Goal: Communication & Community: Answer question/provide support

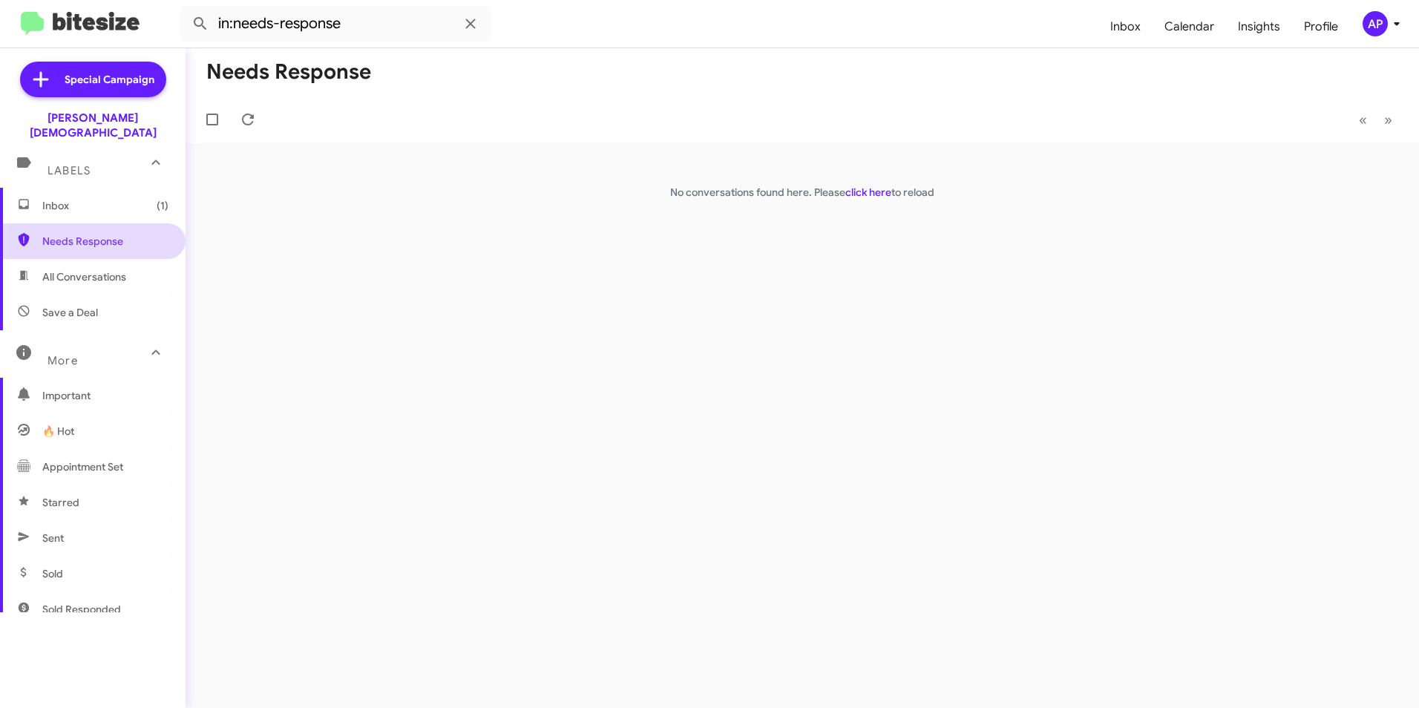
drag, startPoint x: 61, startPoint y: 229, endPoint x: 68, endPoint y: 226, distance: 8.0
click at [61, 234] on span "Needs Response" at bounding box center [105, 241] width 126 height 15
click at [749, 269] on div "Needs Response « Previous » Next No conversations found here. Please click here…" at bounding box center [803, 378] width 1234 height 660
click at [547, 322] on div "Needs Response « Previous » Next No conversations found here. Please click here…" at bounding box center [803, 378] width 1234 height 660
click at [868, 194] on link "click here" at bounding box center [869, 192] width 46 height 13
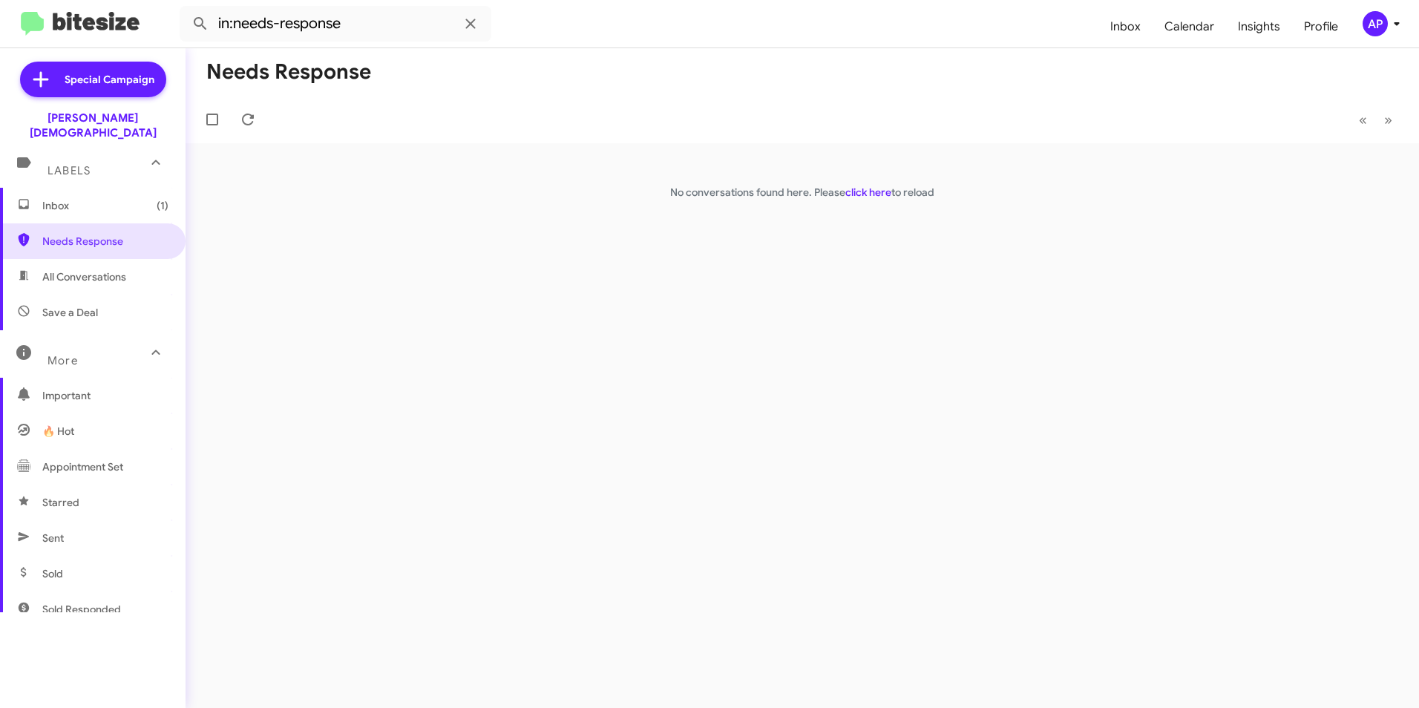
click at [981, 277] on div "Needs Response « Previous » Next No conversations found here. Please click here…" at bounding box center [803, 378] width 1234 height 660
click at [721, 402] on div "Needs Response « Previous » Next No conversations found here. Please click here…" at bounding box center [803, 378] width 1234 height 660
click at [82, 234] on span "Needs Response" at bounding box center [105, 241] width 126 height 15
click at [50, 198] on span "Inbox (1)" at bounding box center [105, 205] width 126 height 15
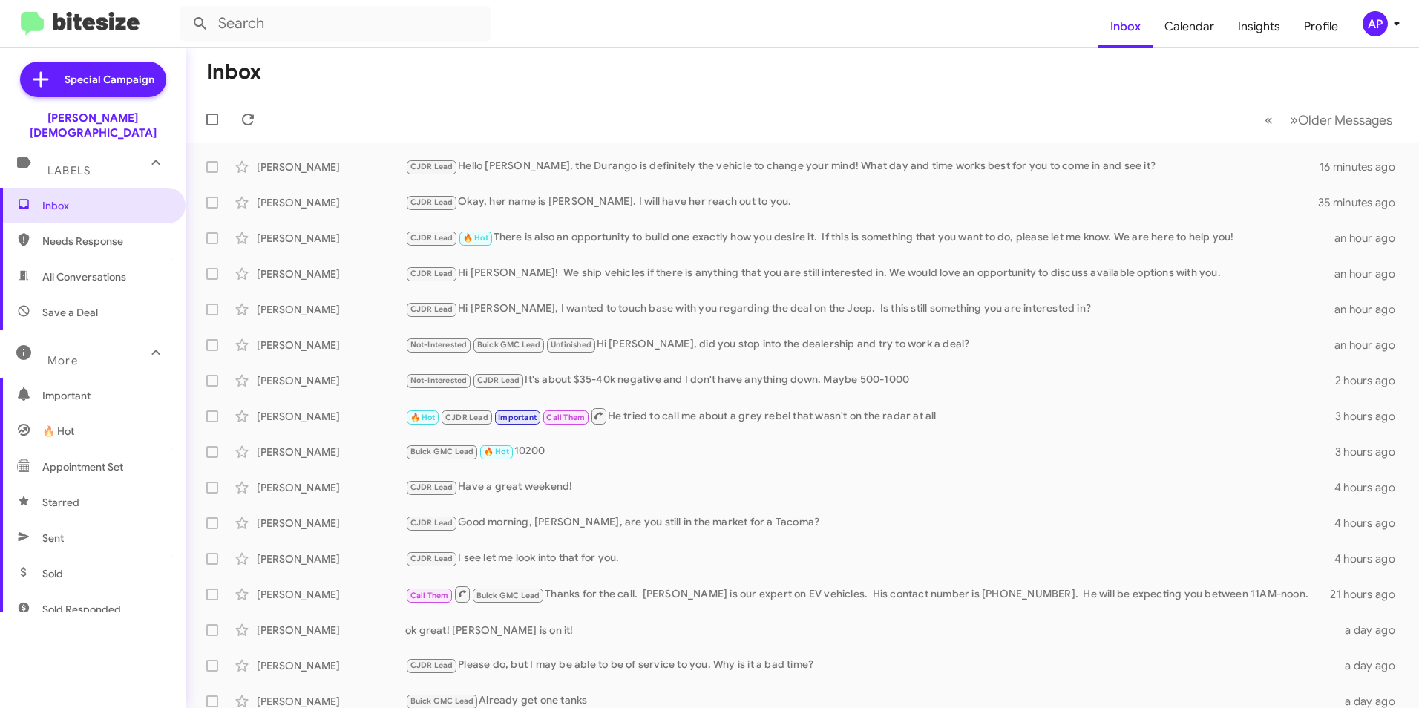
click at [69, 234] on span "Needs Response" at bounding box center [105, 241] width 126 height 15
type input "in:needs-response"
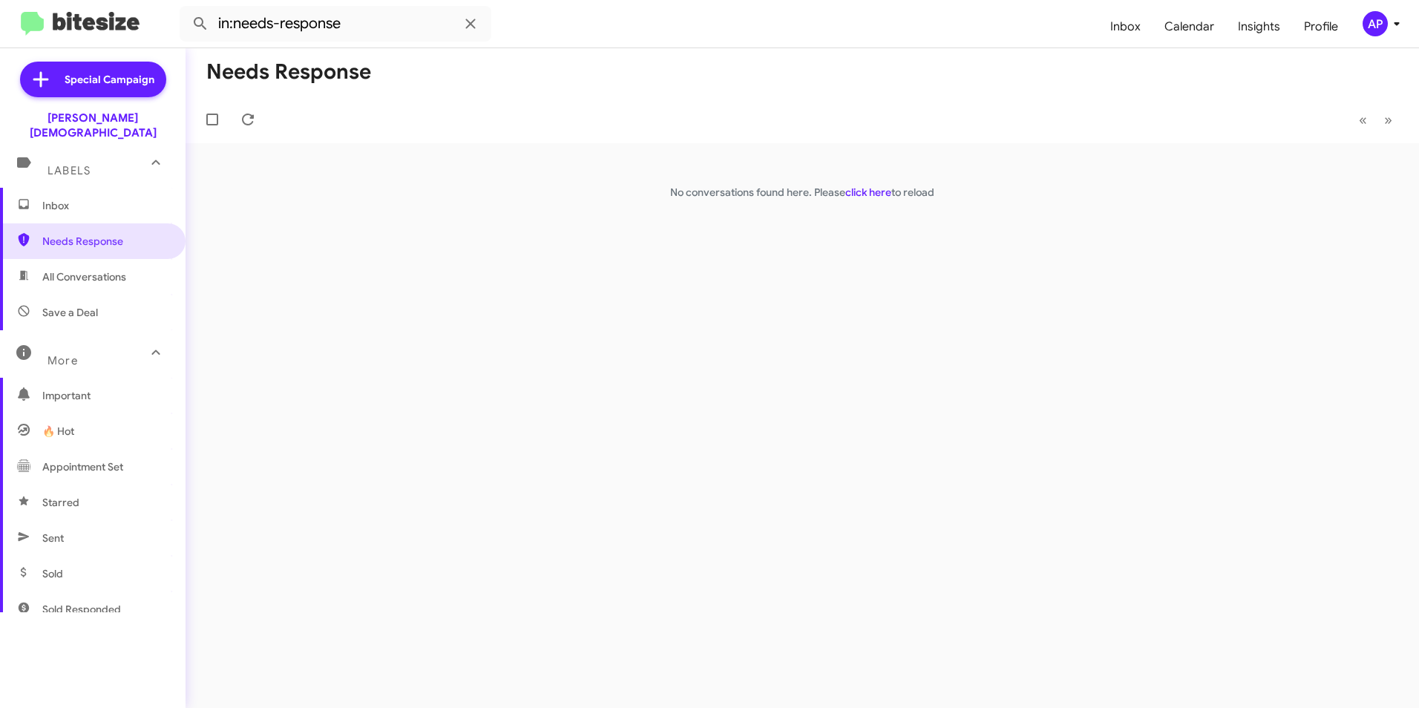
click at [313, 316] on div "Needs Response « Previous » Next No conversations found here. Please click here…" at bounding box center [803, 378] width 1234 height 660
click at [79, 234] on span "Needs Response" at bounding box center [105, 241] width 126 height 15
click at [886, 320] on div "Needs Response « Previous » Next No conversations found here. Please click here…" at bounding box center [803, 378] width 1234 height 660
click at [59, 234] on span "Needs Response" at bounding box center [105, 241] width 126 height 15
click at [765, 379] on div "Needs Response « Previous » Next No conversations found here. Please click here…" at bounding box center [803, 378] width 1234 height 660
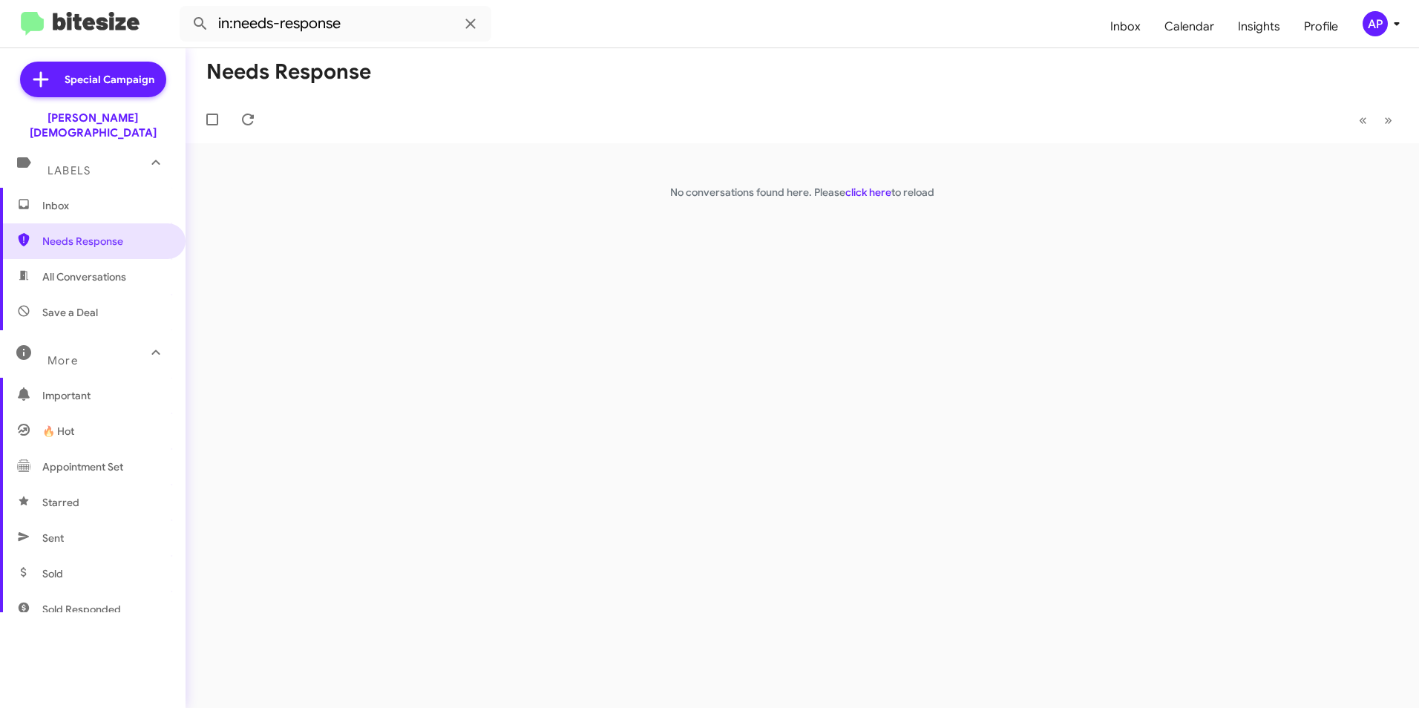
drag, startPoint x: 220, startPoint y: 266, endPoint x: 116, endPoint y: 230, distance: 109.9
click at [218, 266] on div "Needs Response « Previous » Next No conversations found here. Please click here…" at bounding box center [803, 378] width 1234 height 660
click at [96, 234] on span "Needs Response" at bounding box center [105, 241] width 126 height 15
